Goal: Find specific page/section: Find specific page/section

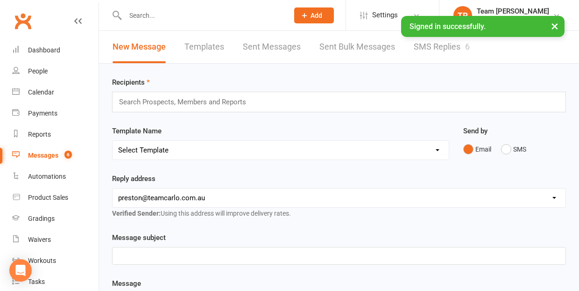
click at [433, 47] on link "SMS Replies 6" at bounding box center [442, 47] width 56 height 32
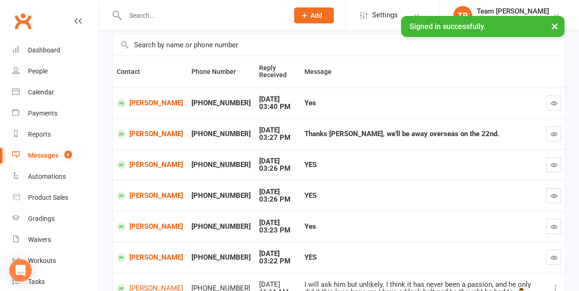
scroll to position [63, 0]
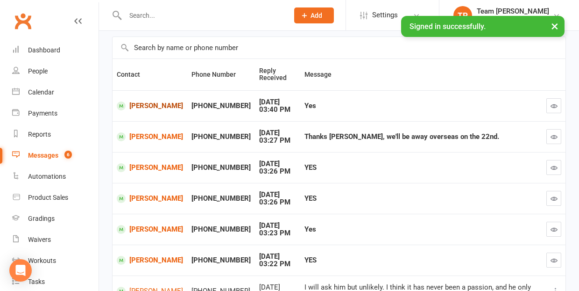
click at [145, 103] on link "[PERSON_NAME]" at bounding box center [150, 105] width 66 height 9
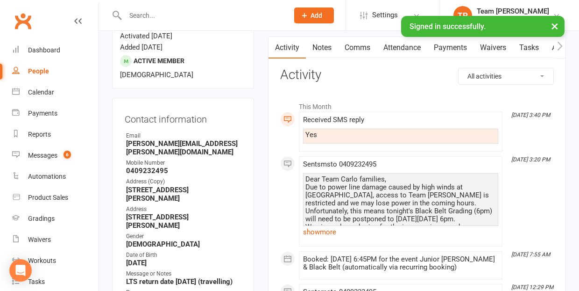
scroll to position [92, 0]
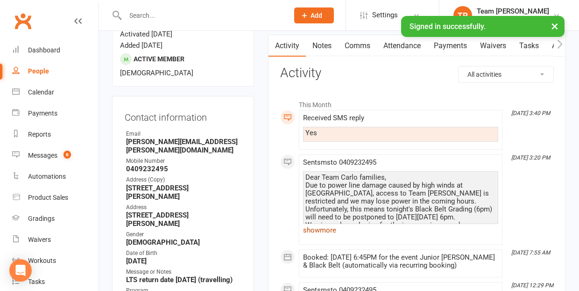
click at [326, 227] on link "show more" at bounding box center [400, 229] width 195 height 13
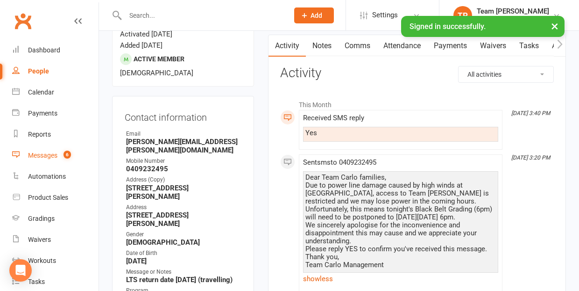
click at [40, 155] on div "Messages" at bounding box center [42, 154] width 29 height 7
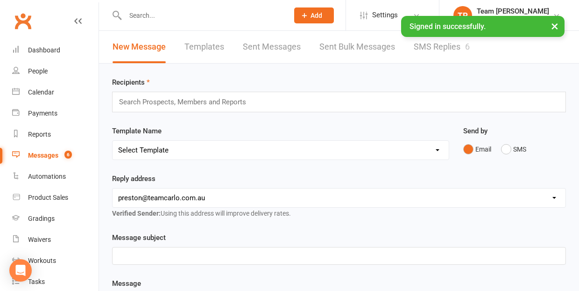
click at [428, 46] on link "SMS Replies 6" at bounding box center [442, 47] width 56 height 32
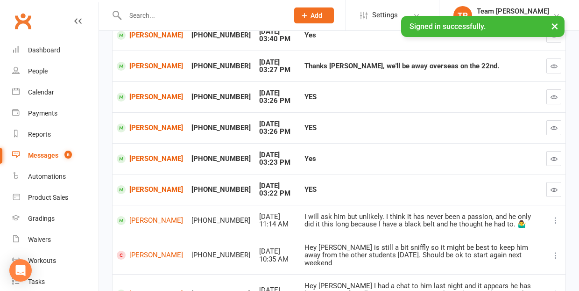
scroll to position [153, 0]
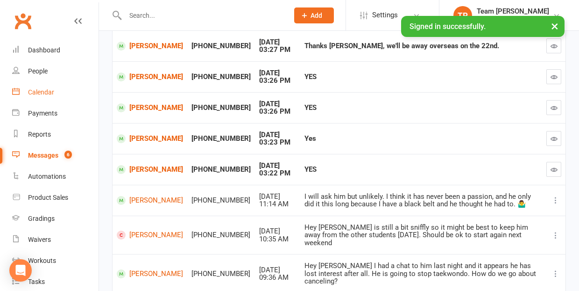
click at [34, 93] on div "Calendar" at bounding box center [41, 91] width 26 height 7
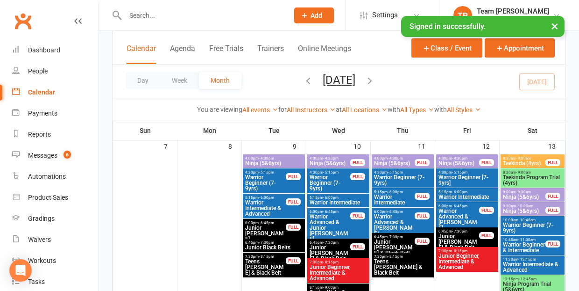
scroll to position [256, 0]
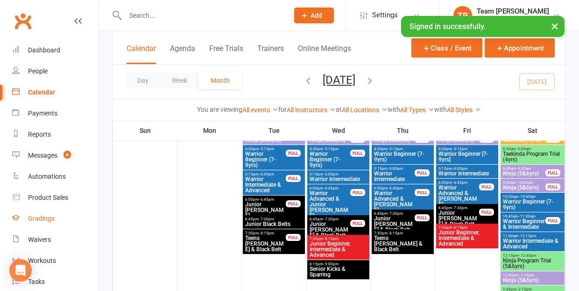
click at [41, 215] on div "Gradings" at bounding box center [41, 217] width 27 height 7
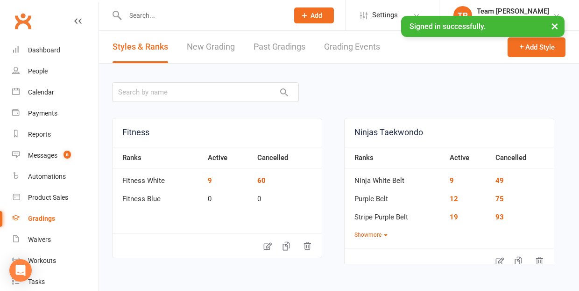
click at [348, 45] on link "Grading Events" at bounding box center [352, 47] width 56 height 32
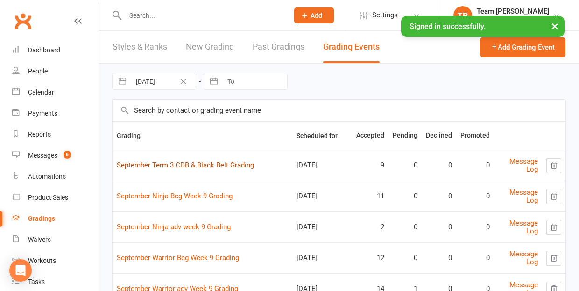
click at [173, 166] on link "September Term 3 CDB & Black Belt Grading" at bounding box center [185, 165] width 137 height 8
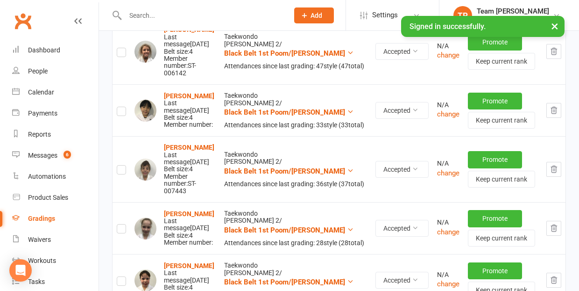
scroll to position [462, 0]
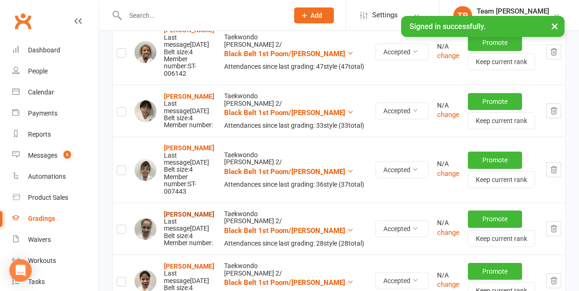
click at [179, 210] on strong "[PERSON_NAME]" at bounding box center [189, 213] width 50 height 7
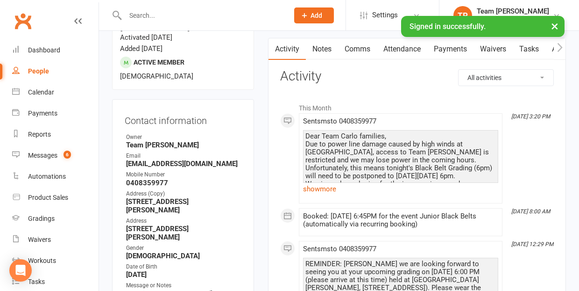
scroll to position [93, 0]
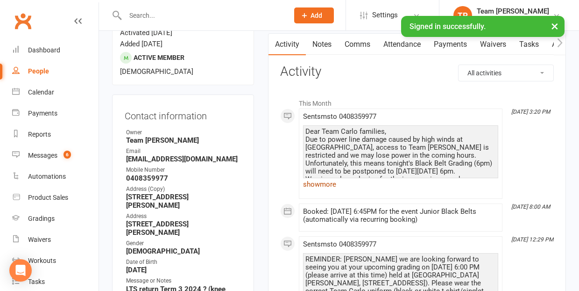
click at [318, 181] on link "show more" at bounding box center [400, 183] width 195 height 13
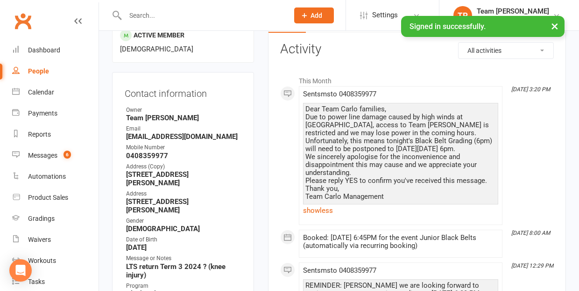
scroll to position [112, 0]
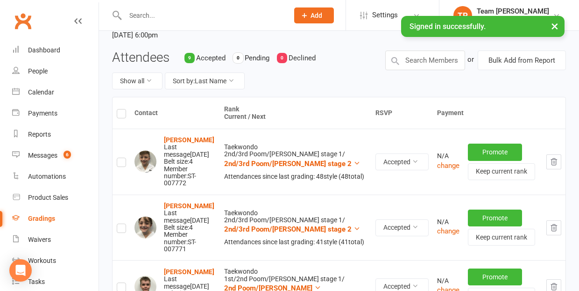
scroll to position [106, 0]
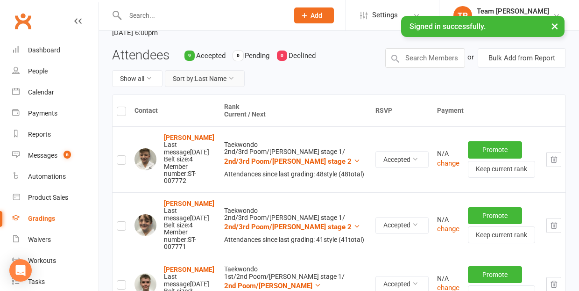
click at [214, 78] on button "Sort by: Last Name" at bounding box center [205, 78] width 80 height 17
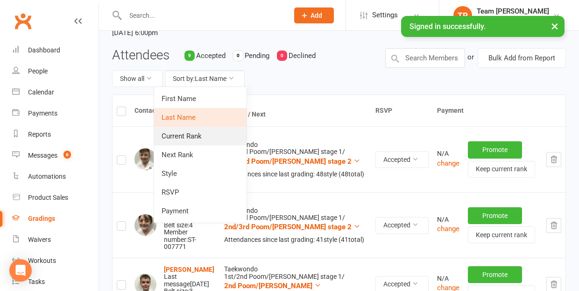
click at [212, 134] on link "Current Rank" at bounding box center [200, 136] width 92 height 19
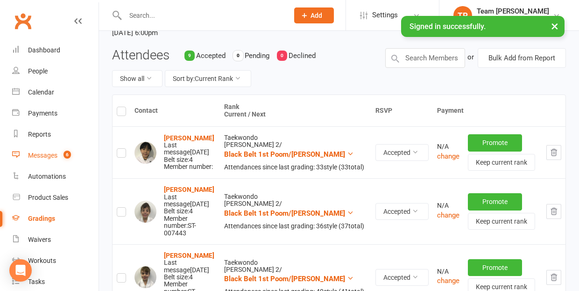
click at [42, 156] on div "Messages" at bounding box center [42, 154] width 29 height 7
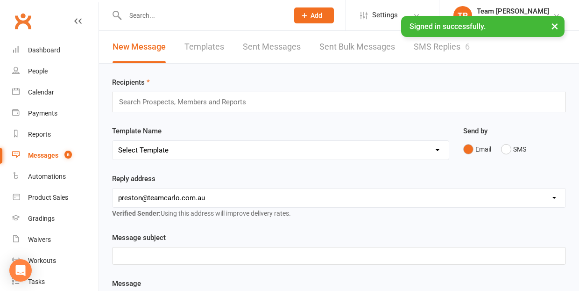
click at [434, 48] on link "SMS Replies 6" at bounding box center [442, 47] width 56 height 32
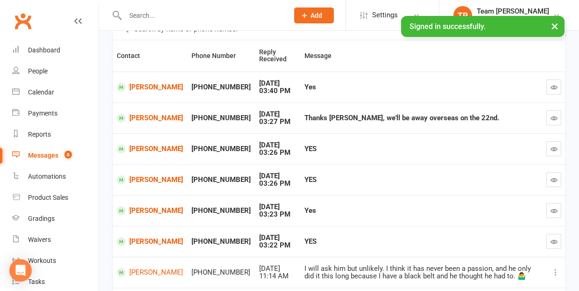
scroll to position [80, 0]
